Goal: Check status: Check status

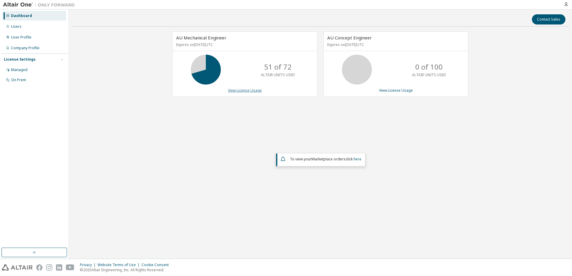
click at [242, 91] on link "View License Usage" at bounding box center [245, 90] width 34 height 5
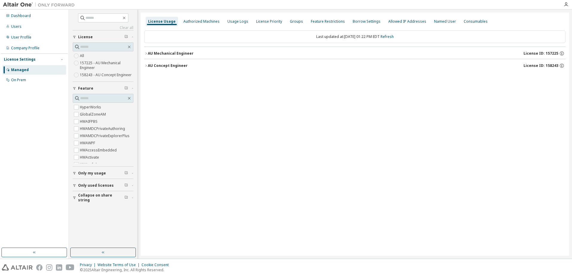
click at [167, 51] on div "AU Mechanical Engineer" at bounding box center [171, 53] width 46 height 5
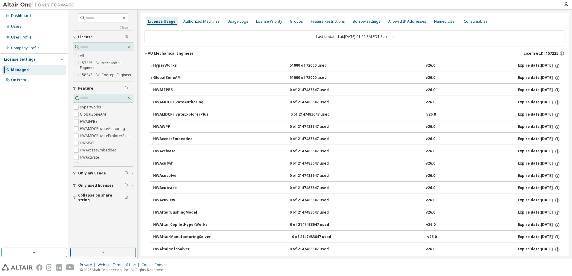
click at [160, 66] on div "HyperWorks" at bounding box center [180, 65] width 54 height 5
